Goal: Task Accomplishment & Management: Manage account settings

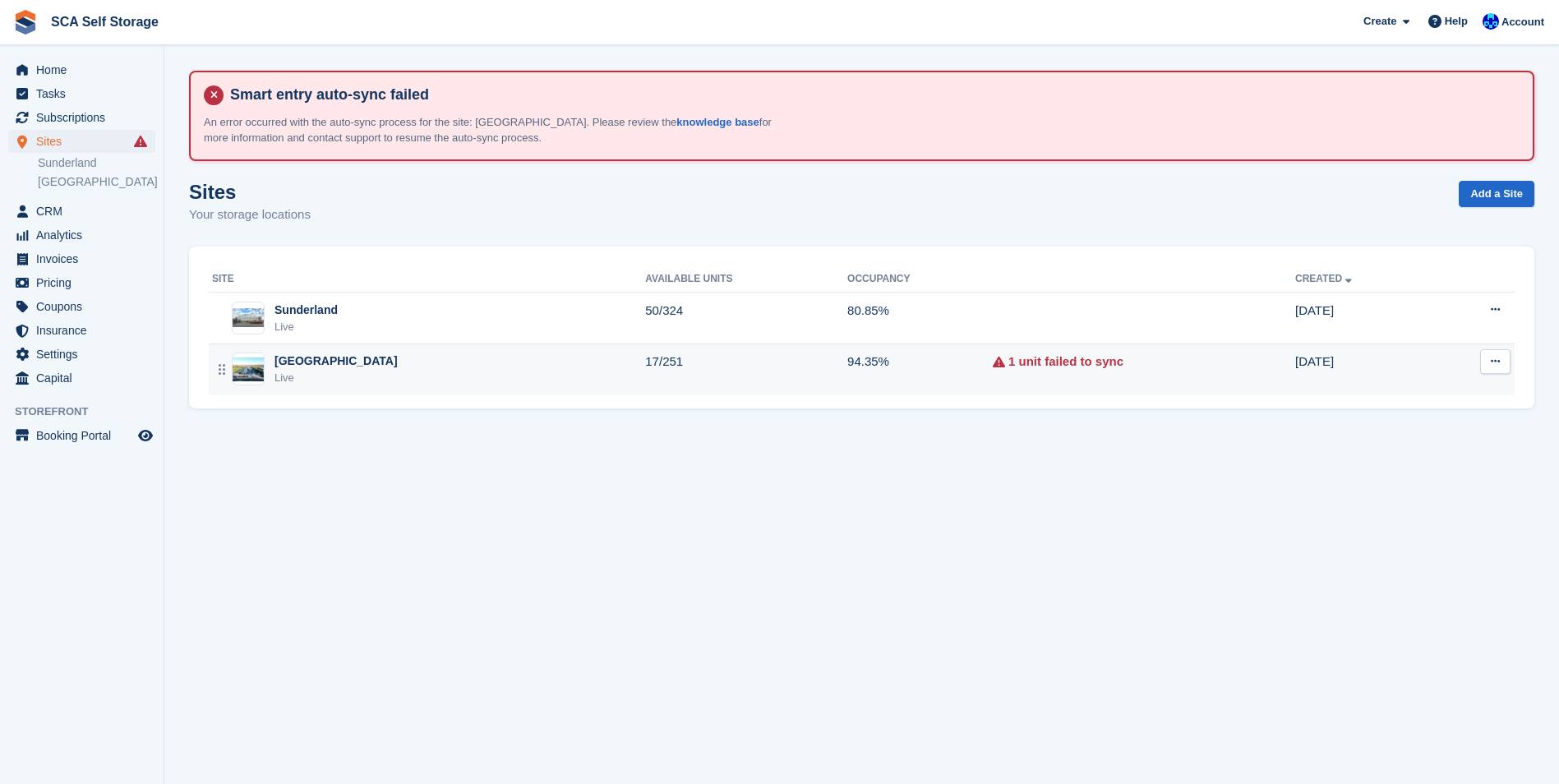
click at [307, 353] on div "[GEOGRAPHIC_DATA]" at bounding box center [336, 361] width 123 height 17
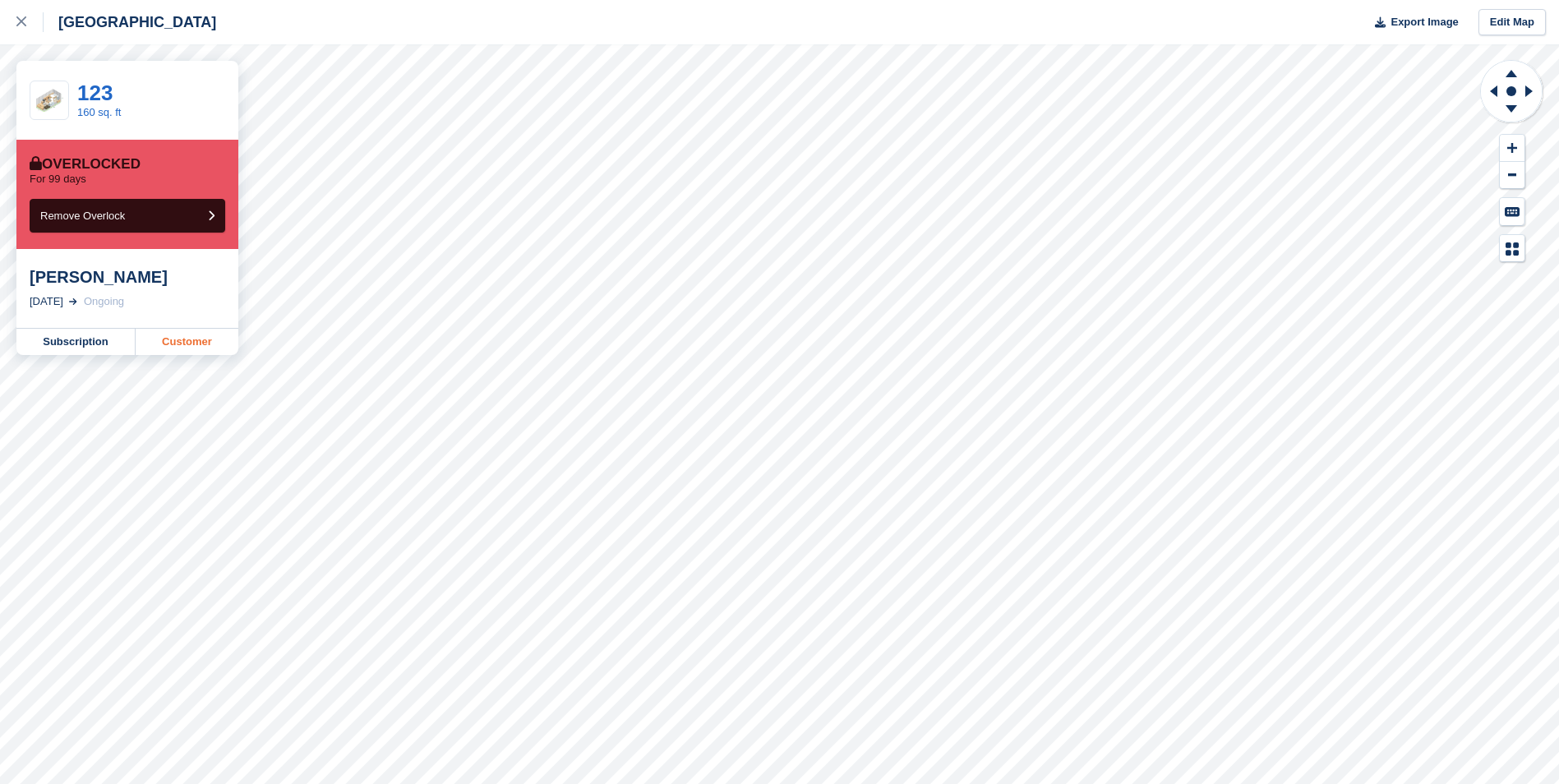
click at [169, 349] on link "Customer" at bounding box center [187, 342] width 103 height 26
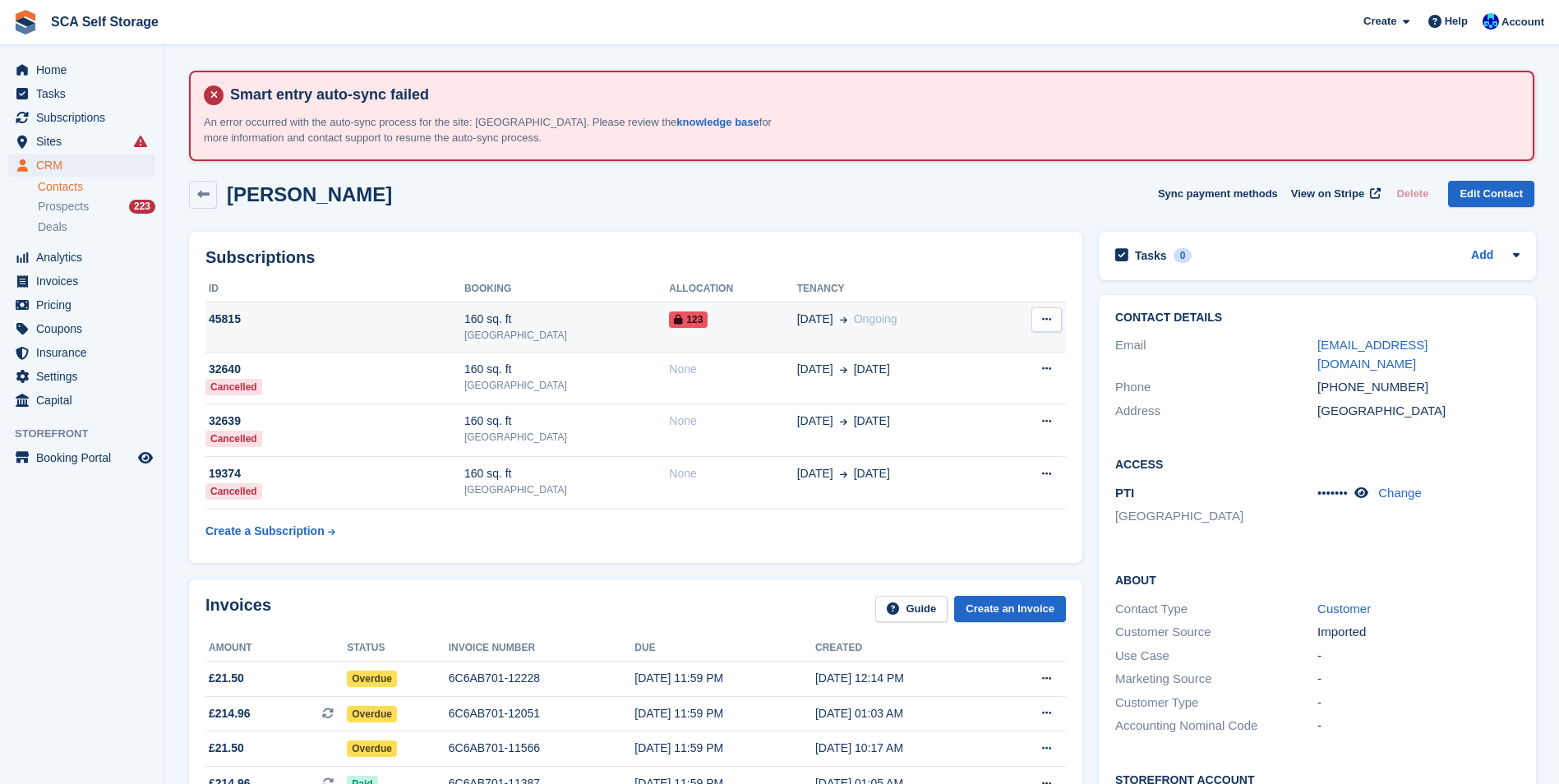
click at [296, 320] on div "45815" at bounding box center [334, 319] width 259 height 17
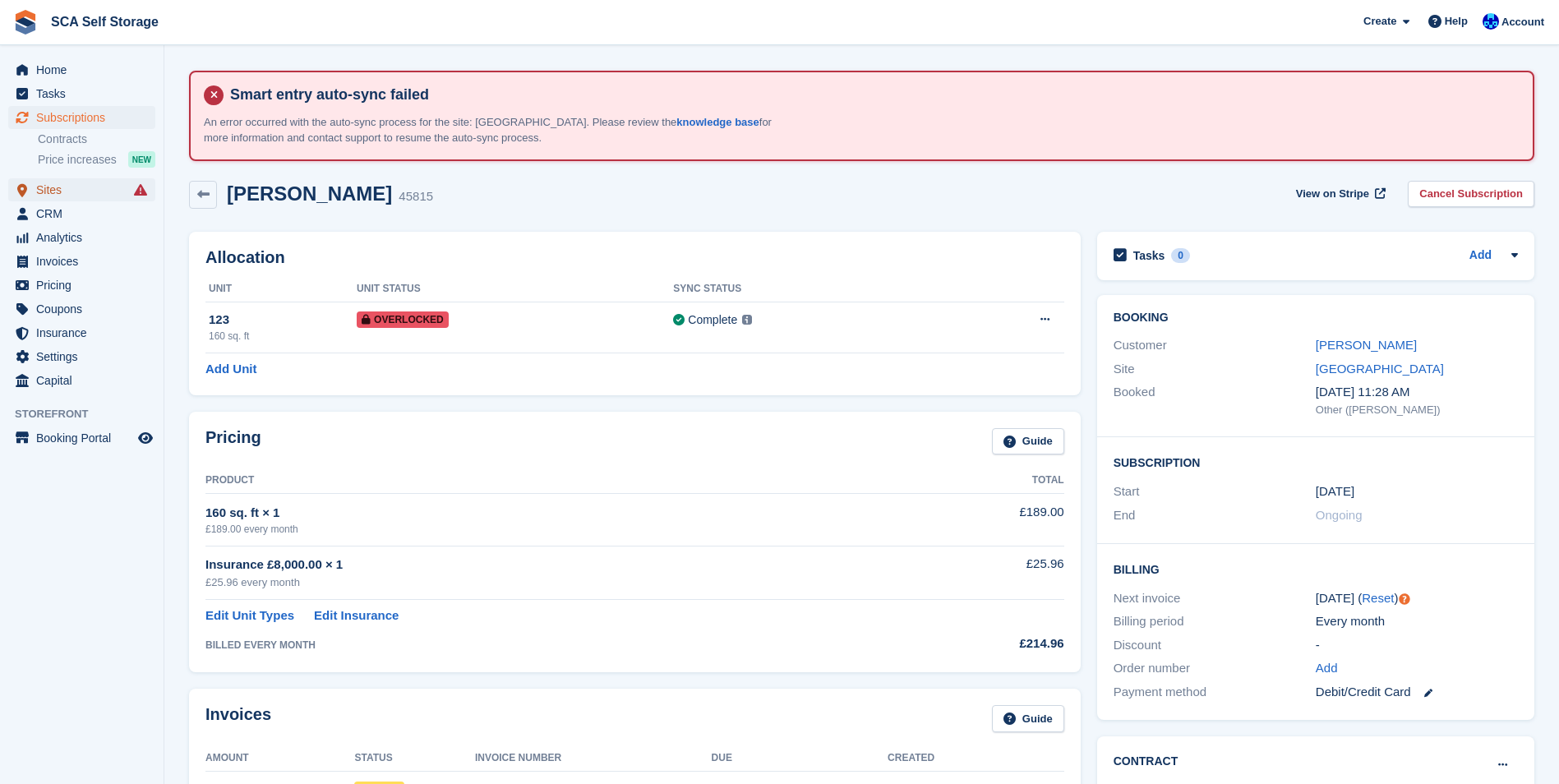
click at [50, 192] on span "Sites" at bounding box center [85, 189] width 99 height 23
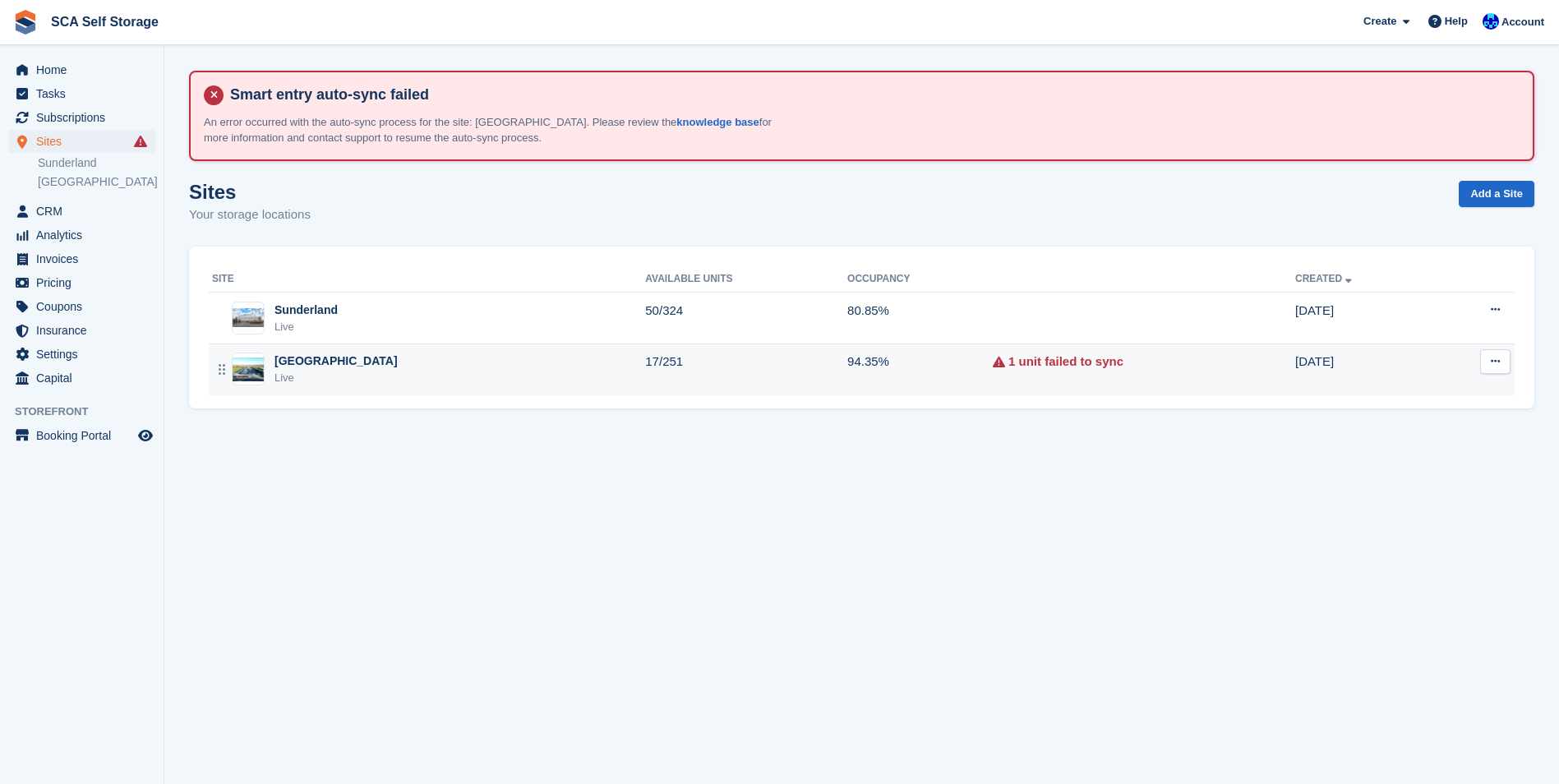
click at [367, 367] on div "Sheffield Live" at bounding box center [428, 370] width 433 height 34
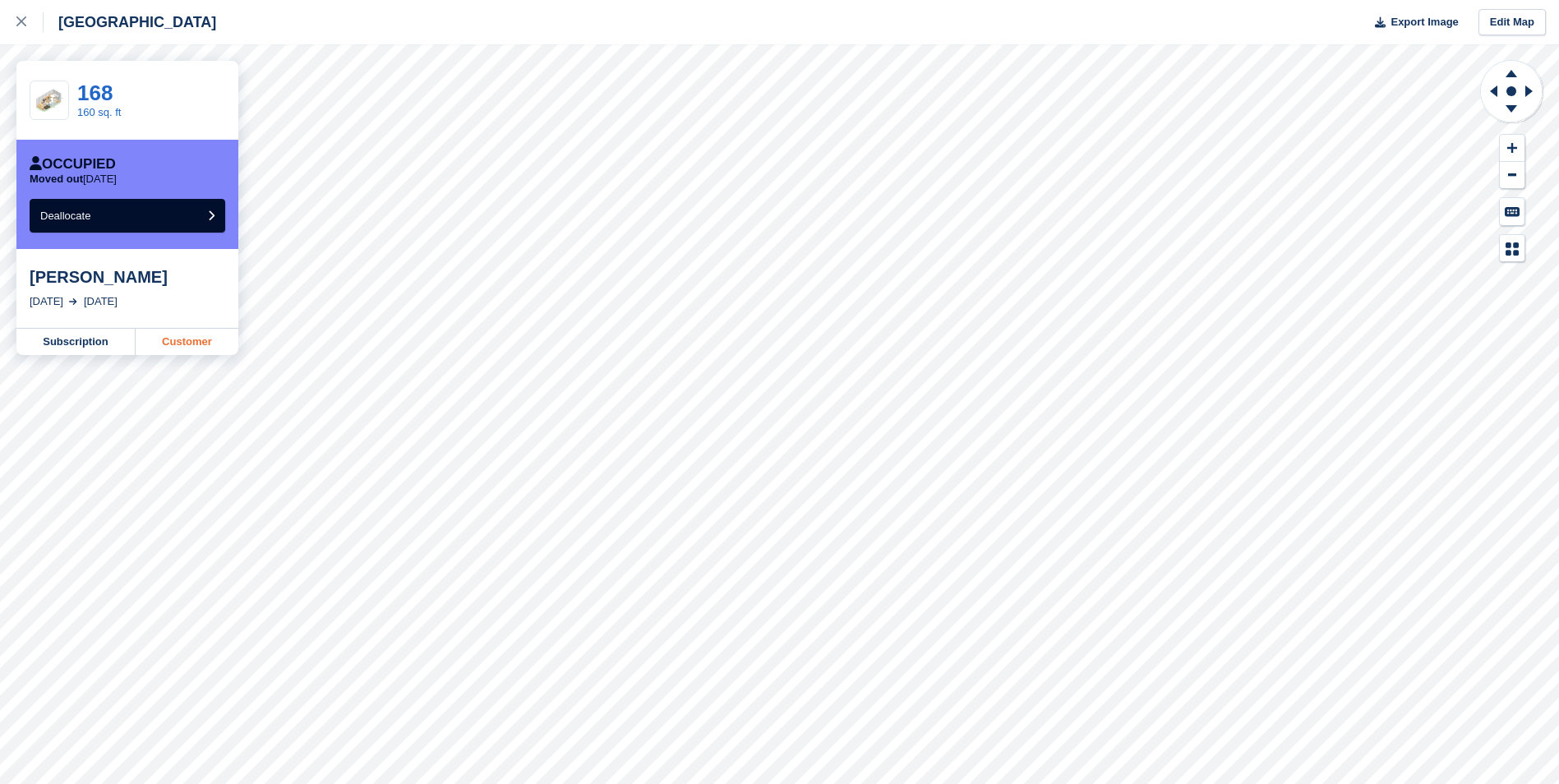
click at [218, 334] on link "Customer" at bounding box center [187, 342] width 103 height 26
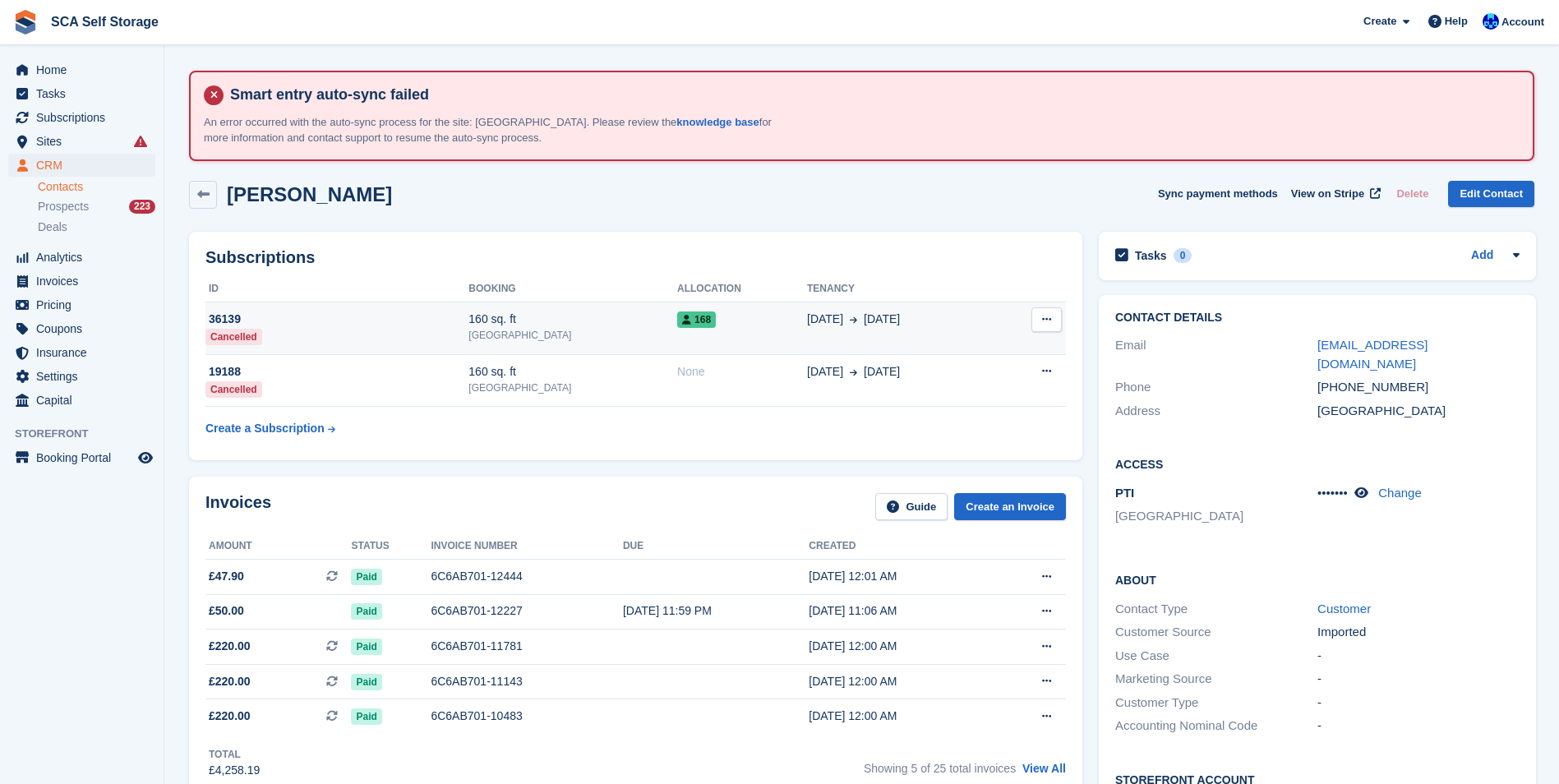
click at [1037, 323] on button at bounding box center [1047, 319] width 30 height 25
click at [688, 338] on td "168" at bounding box center [742, 328] width 130 height 53
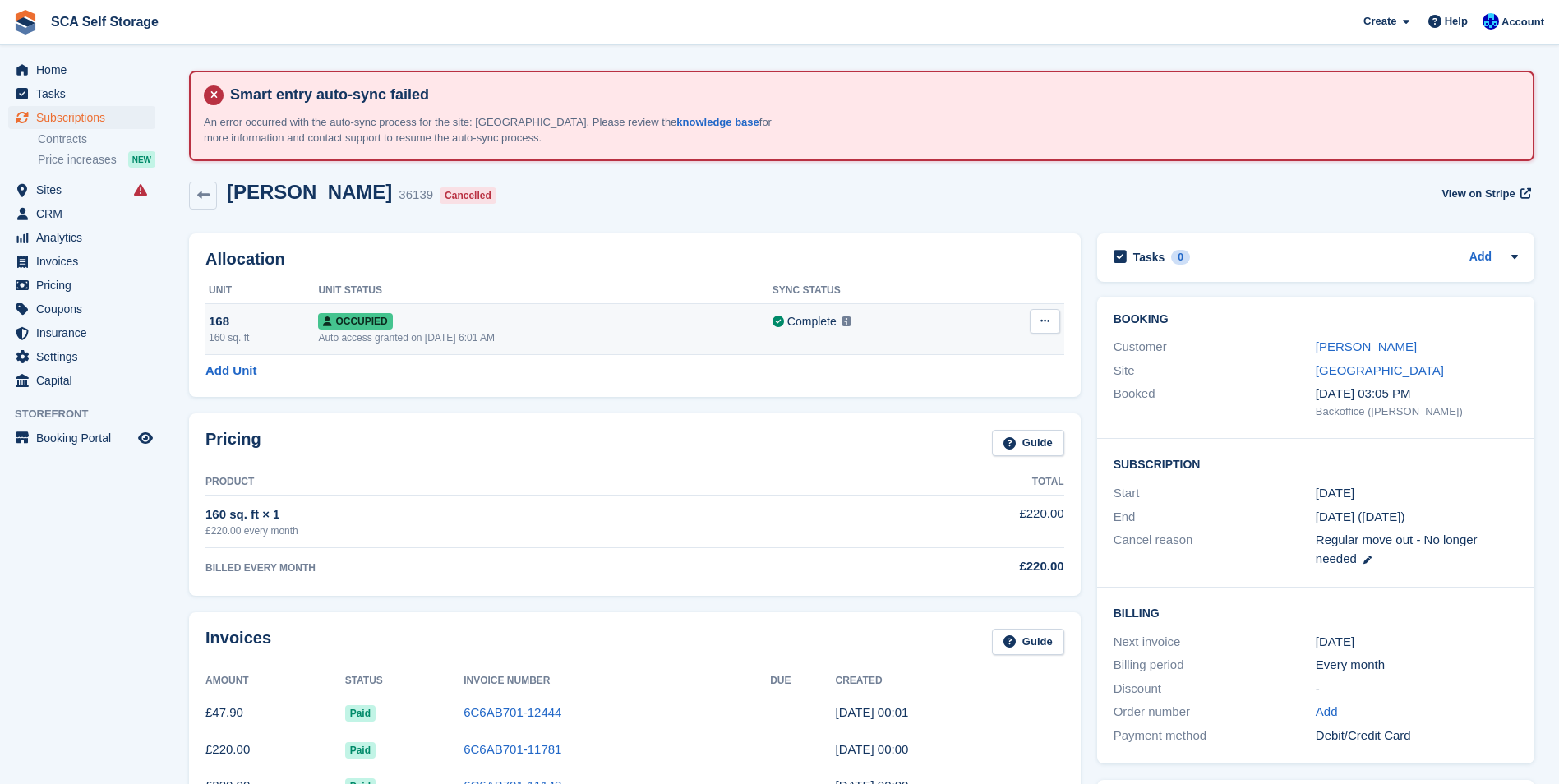
click at [1047, 322] on icon at bounding box center [1045, 321] width 9 height 11
click at [937, 384] on p "Deallocate" at bounding box center [981, 388] width 143 height 21
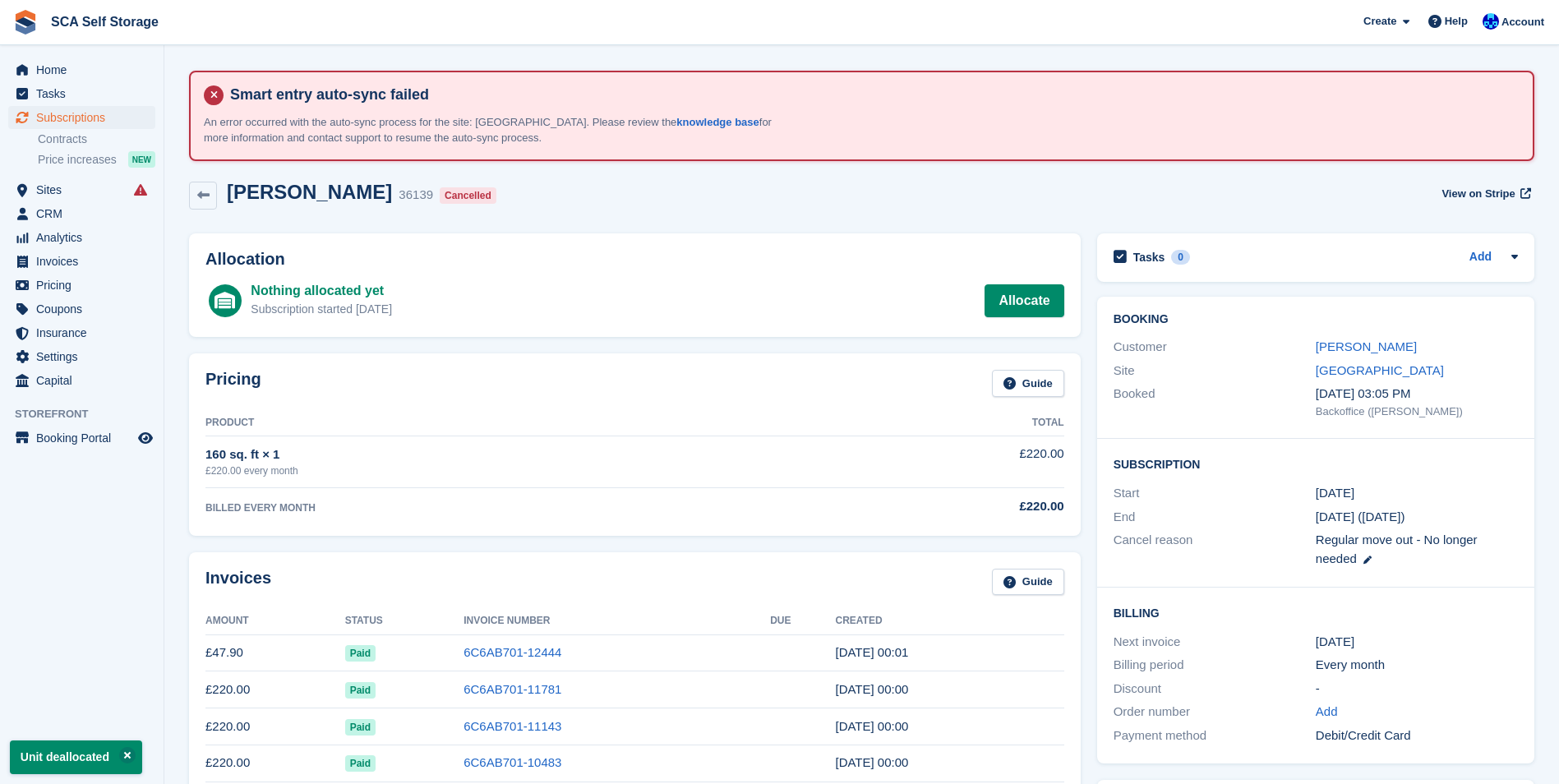
click at [882, 213] on div "Reem Abbas 36139 Cancelled View on Stripe" at bounding box center [862, 199] width 1362 height 53
click at [69, 194] on span "Sites" at bounding box center [85, 189] width 99 height 23
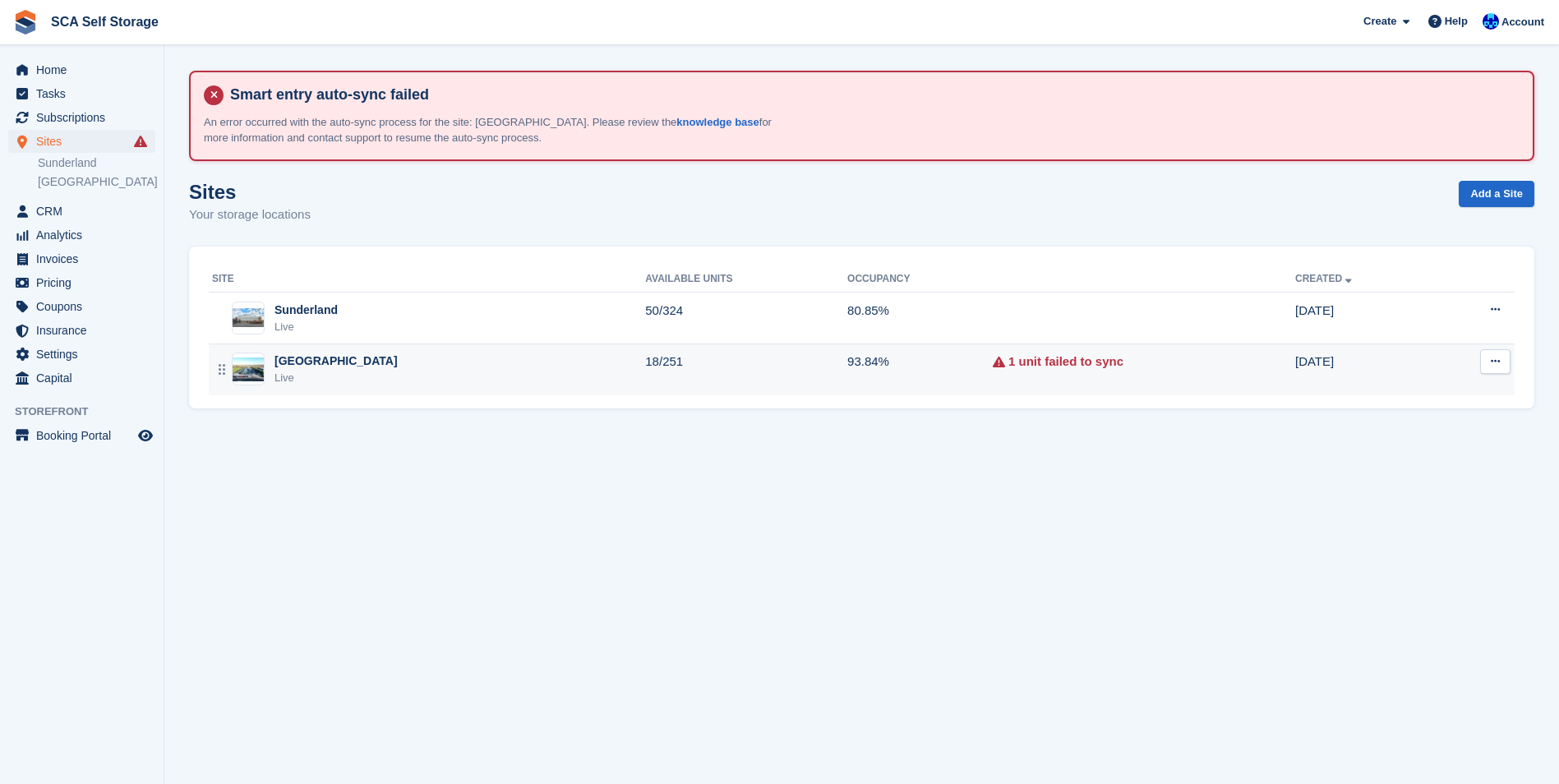
click at [437, 366] on div "Sheffield Live" at bounding box center [428, 370] width 433 height 34
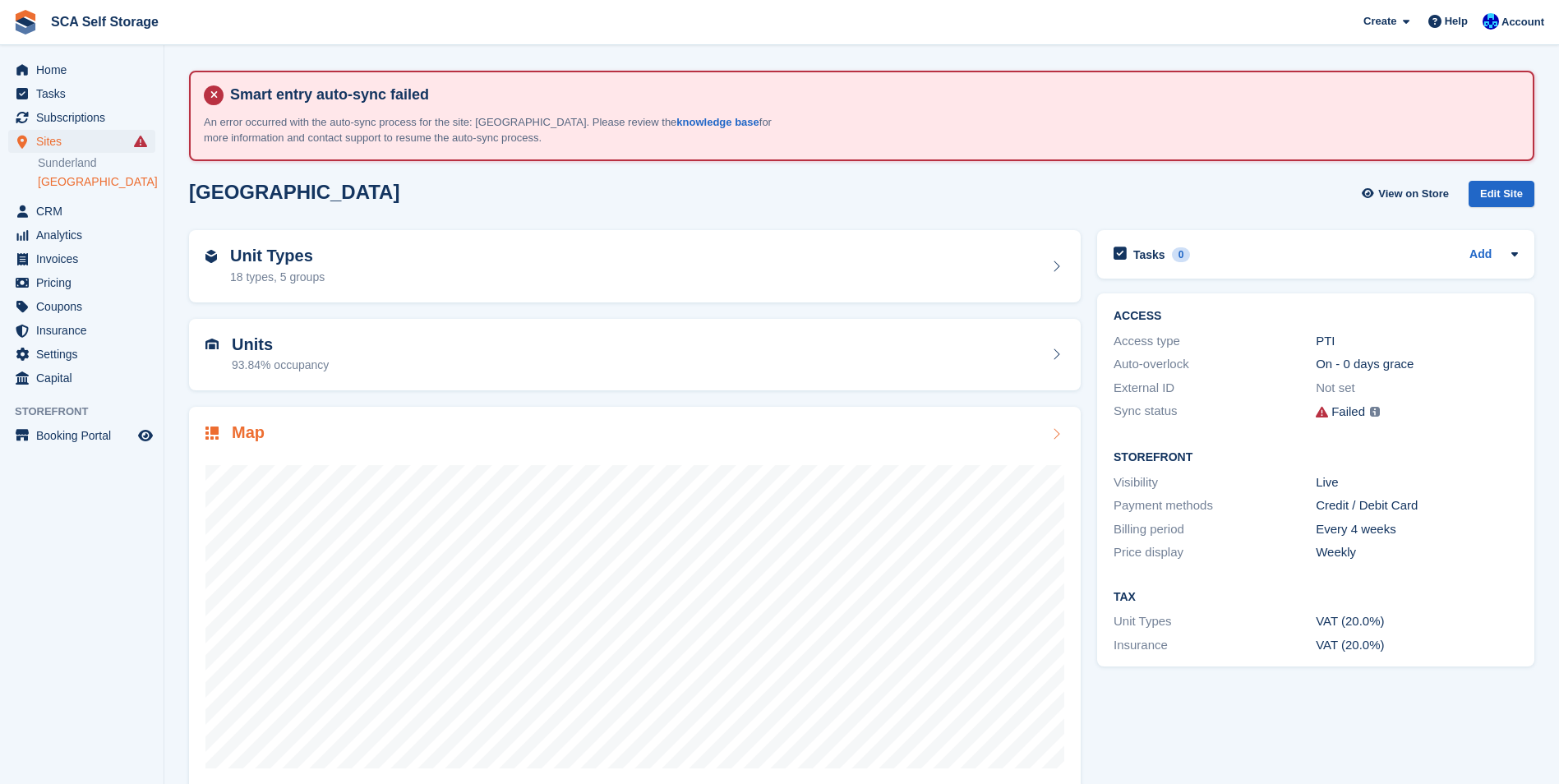
click at [616, 422] on div "Map" at bounding box center [635, 599] width 892 height 384
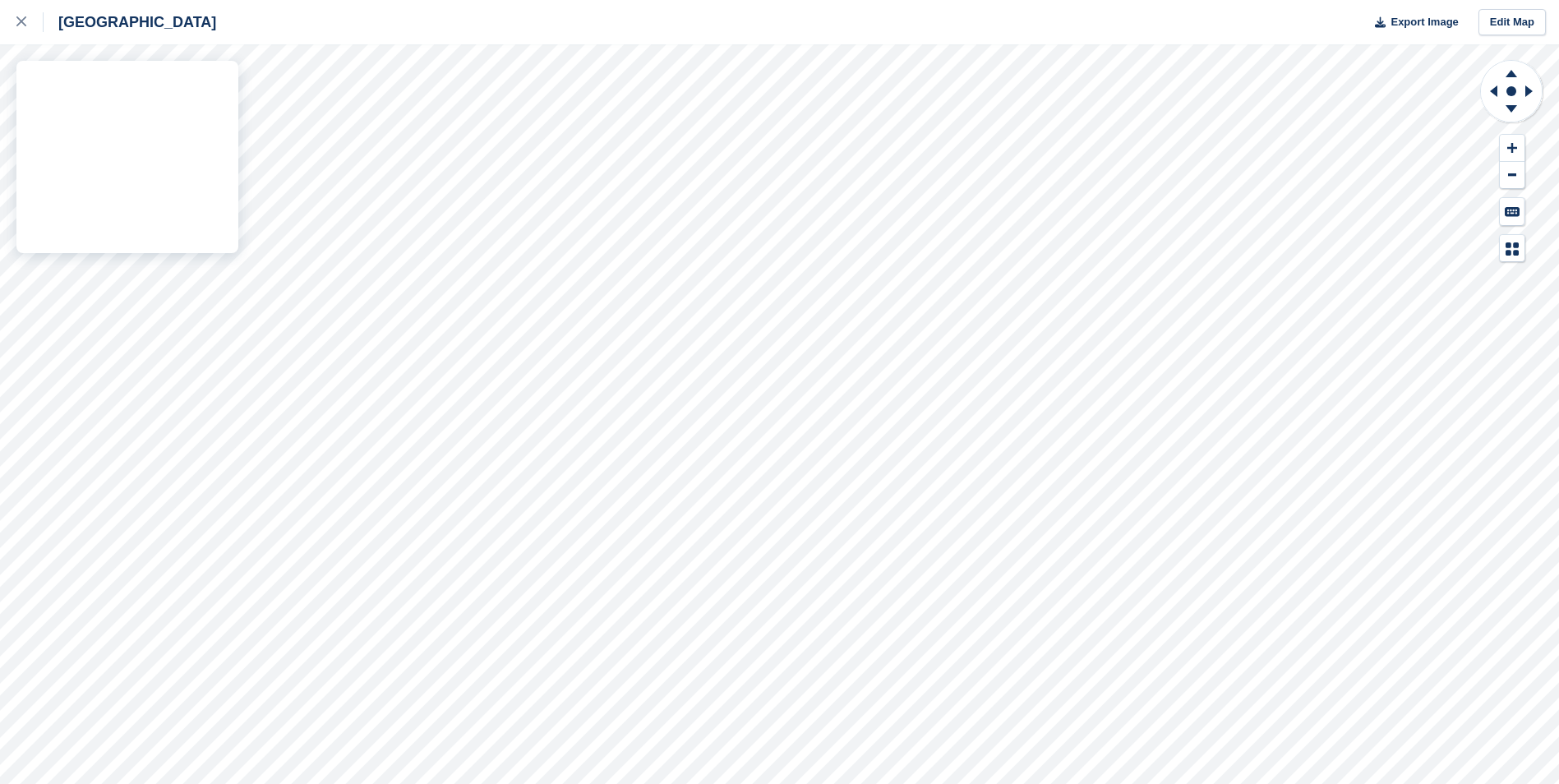
click at [193, 92] on div "Sheffield Export Image Edit Map" at bounding box center [779, 392] width 1559 height 784
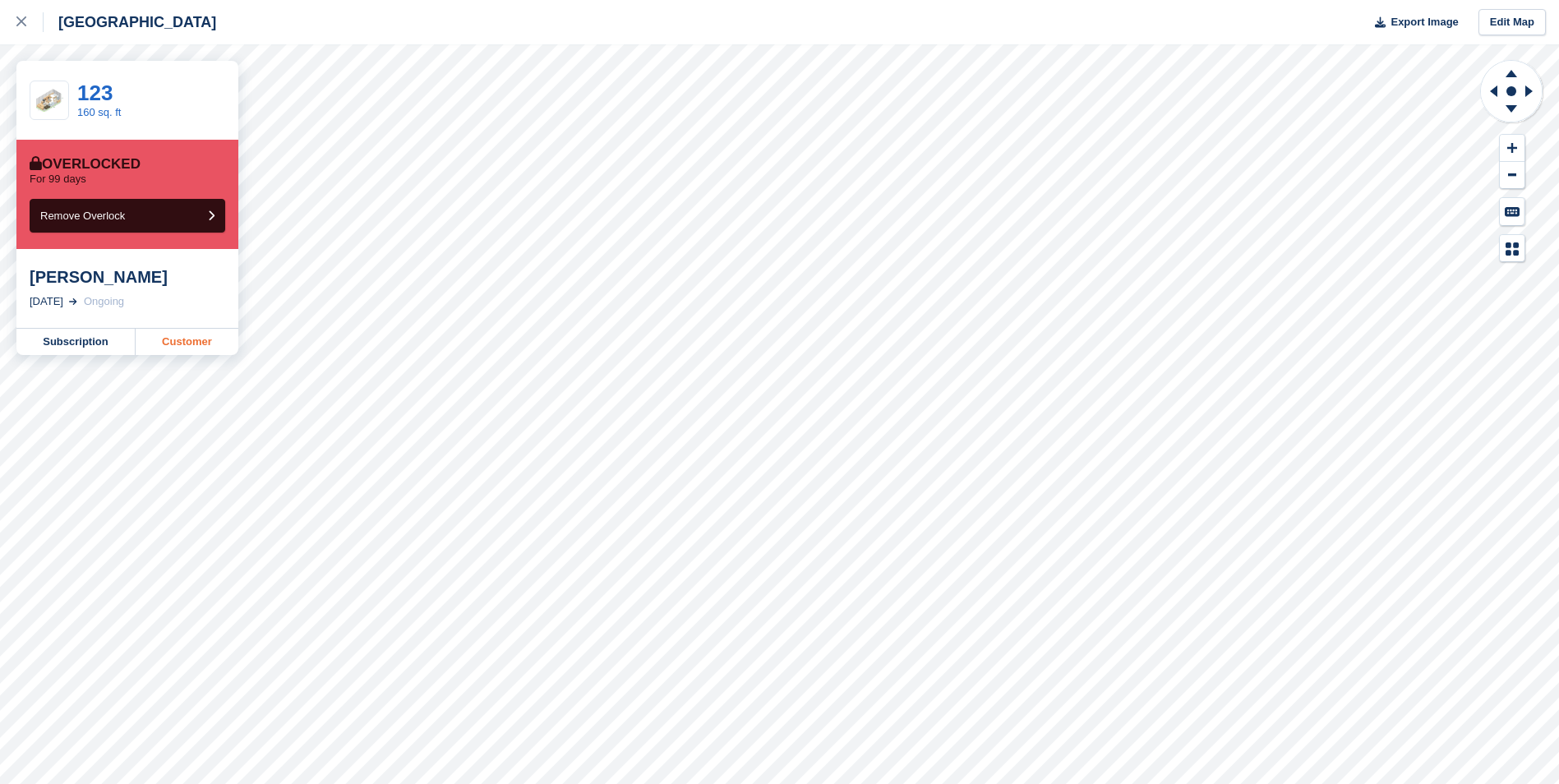
click at [188, 347] on link "Customer" at bounding box center [187, 342] width 103 height 26
